Goal: Task Accomplishment & Management: Manage account settings

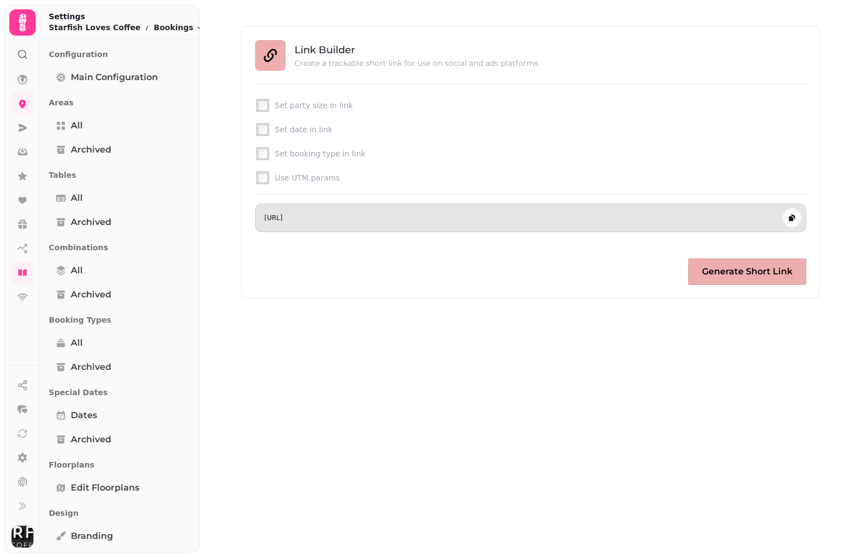
click at [562, 215] on div "[URL]" at bounding box center [521, 217] width 514 height 9
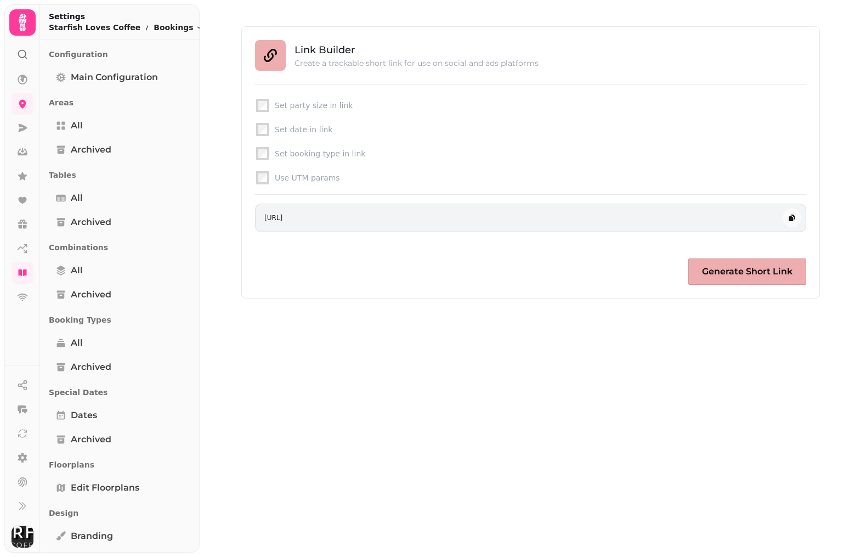
drag, startPoint x: 559, startPoint y: 217, endPoint x: 247, endPoint y: 215, distance: 312.0
click at [247, 215] on div "Link Builder Create a trackable short link for use on social and ads platforms …" at bounding box center [530, 162] width 578 height 272
copy p "[URL]"
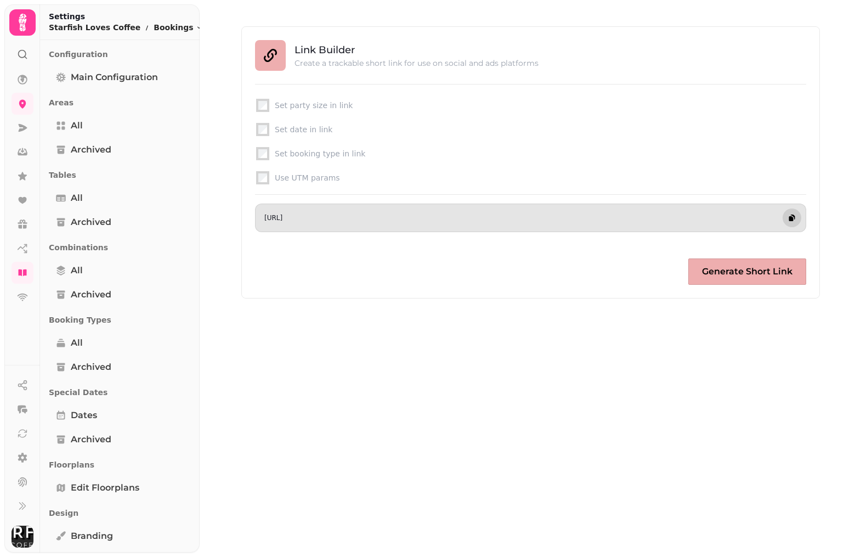
click at [792, 212] on button "button" at bounding box center [791, 217] width 19 height 19
click at [792, 223] on button "button" at bounding box center [791, 217] width 19 height 19
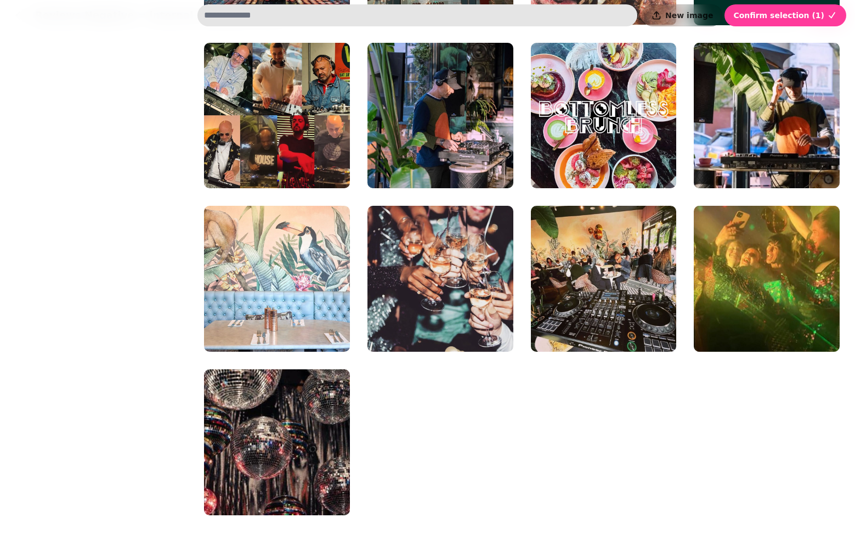
scroll to position [365, 0]
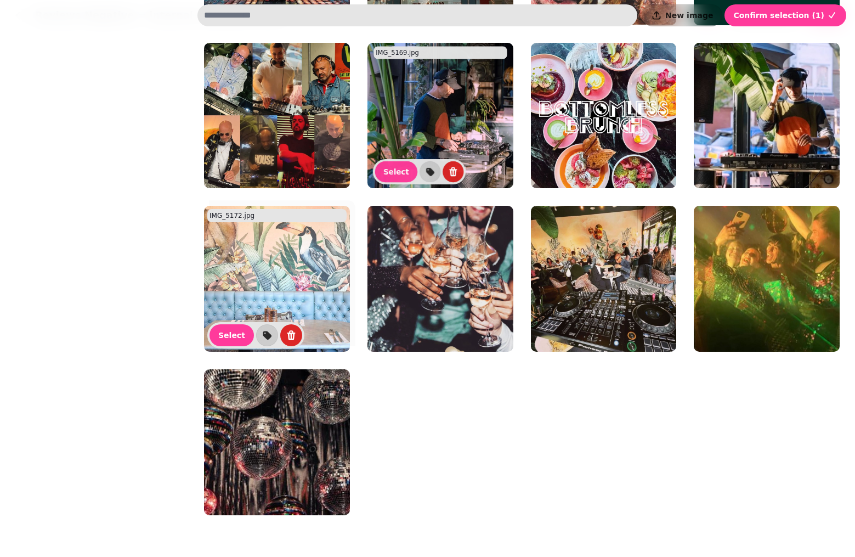
click at [316, 254] on img at bounding box center [277, 279] width 146 height 146
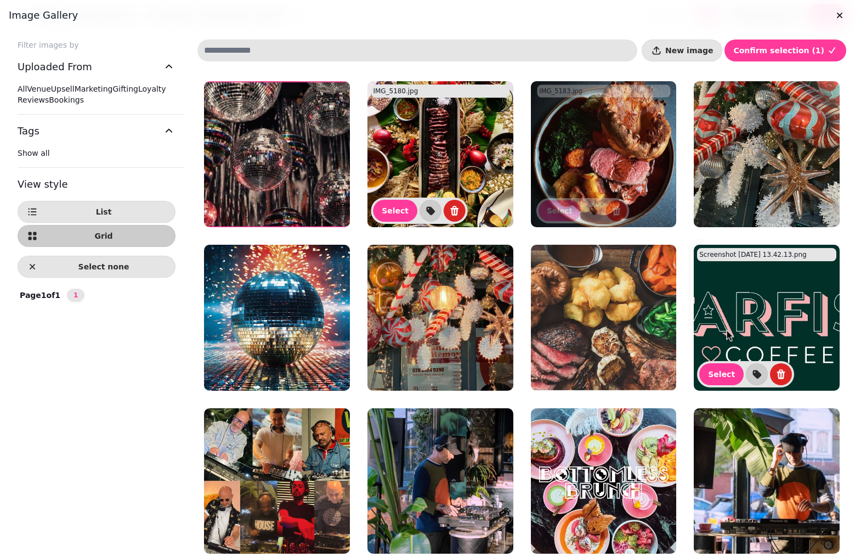
click at [780, 284] on img at bounding box center [767, 318] width 146 height 146
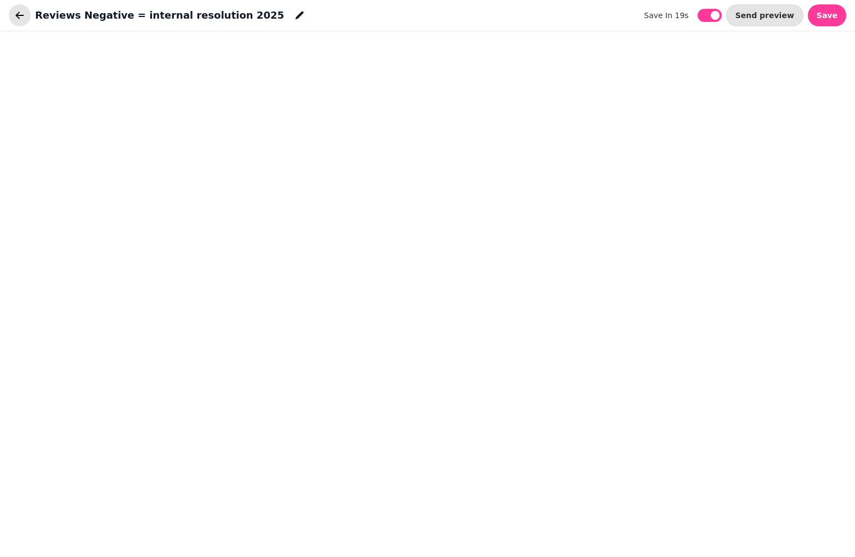
click at [16, 13] on icon "button" at bounding box center [19, 15] width 11 height 11
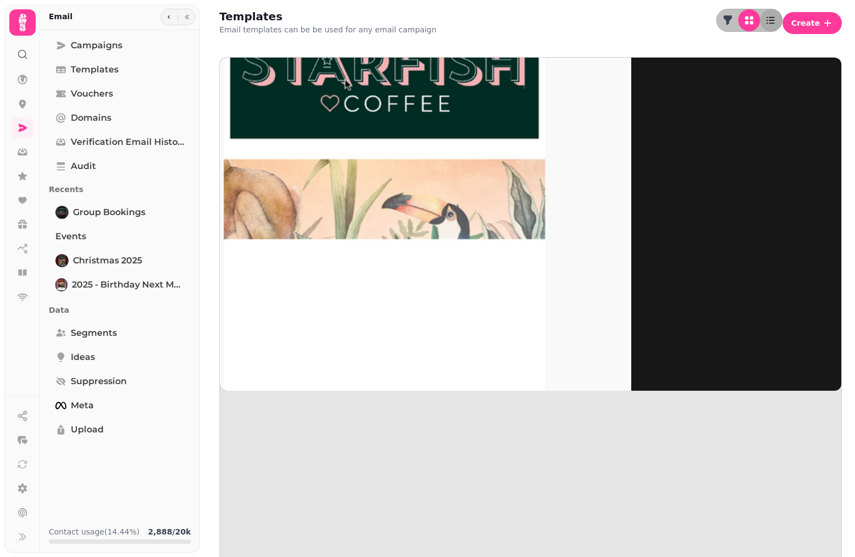
click at [294, 148] on img at bounding box center [384, 221] width 493 height 493
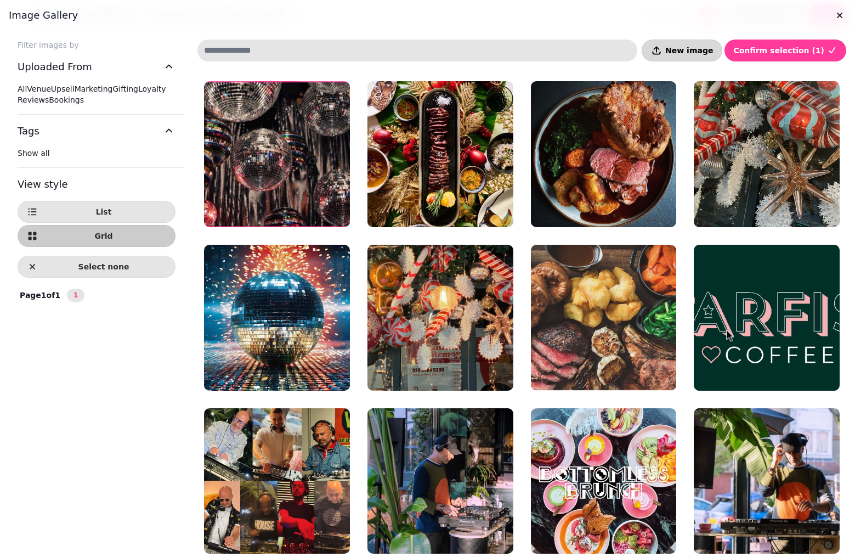
click at [711, 52] on span "New image" at bounding box center [689, 51] width 48 height 8
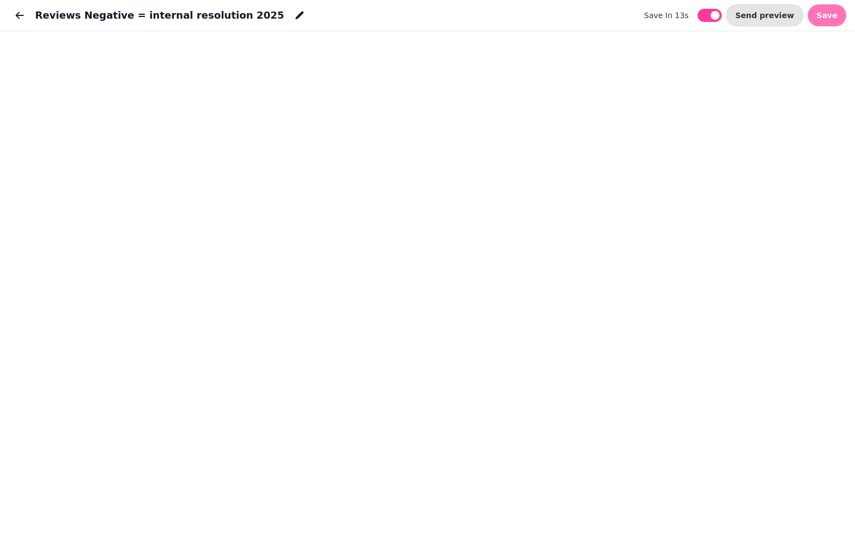
click at [826, 14] on span "Save" at bounding box center [826, 16] width 21 height 8
click at [830, 17] on span "Save" at bounding box center [826, 16] width 21 height 8
